Goal: Information Seeking & Learning: Learn about a topic

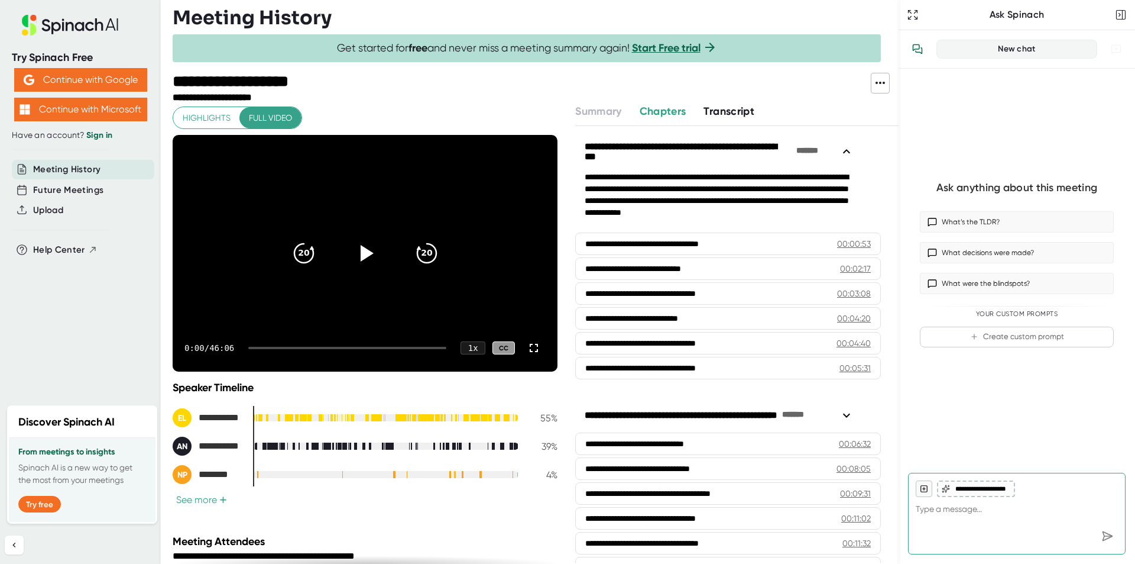
click at [882, 85] on icon at bounding box center [880, 83] width 14 height 14
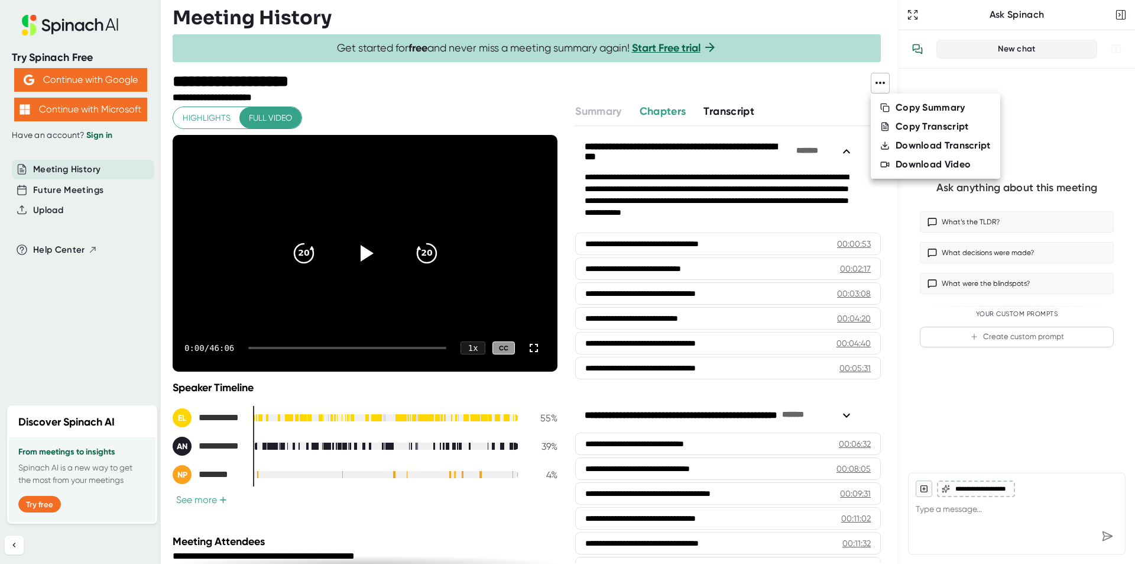
click at [879, 79] on div at bounding box center [567, 282] width 1135 height 564
